Goal: Task Accomplishment & Management: Manage account settings

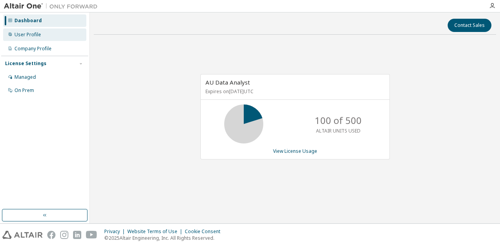
click at [15, 34] on div "User Profile" at bounding box center [27, 35] width 27 height 6
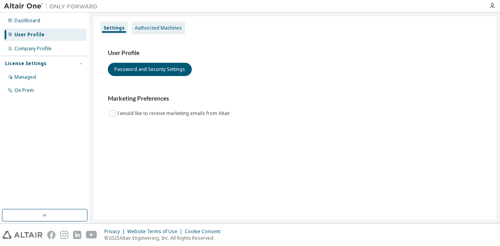
click at [169, 31] on div "Authorized Machines" at bounding box center [159, 28] width 54 height 13
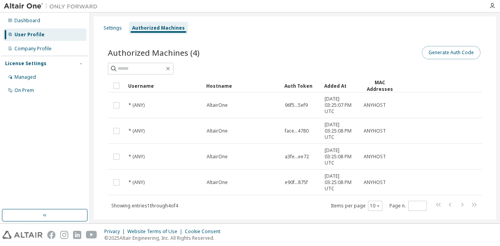
click at [456, 54] on button "Generate Auth Code" at bounding box center [451, 52] width 59 height 13
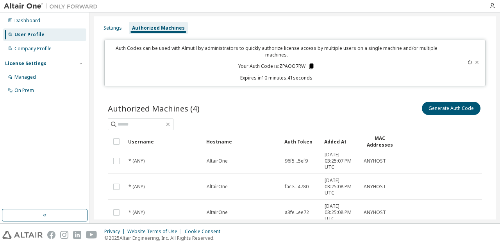
click at [310, 64] on icon at bounding box center [311, 66] width 4 height 5
click at [295, 111] on div "Generate Auth Code" at bounding box center [388, 108] width 187 height 16
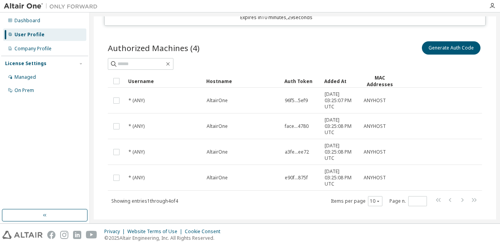
scroll to position [71, 0]
